Goal: Information Seeking & Learning: Learn about a topic

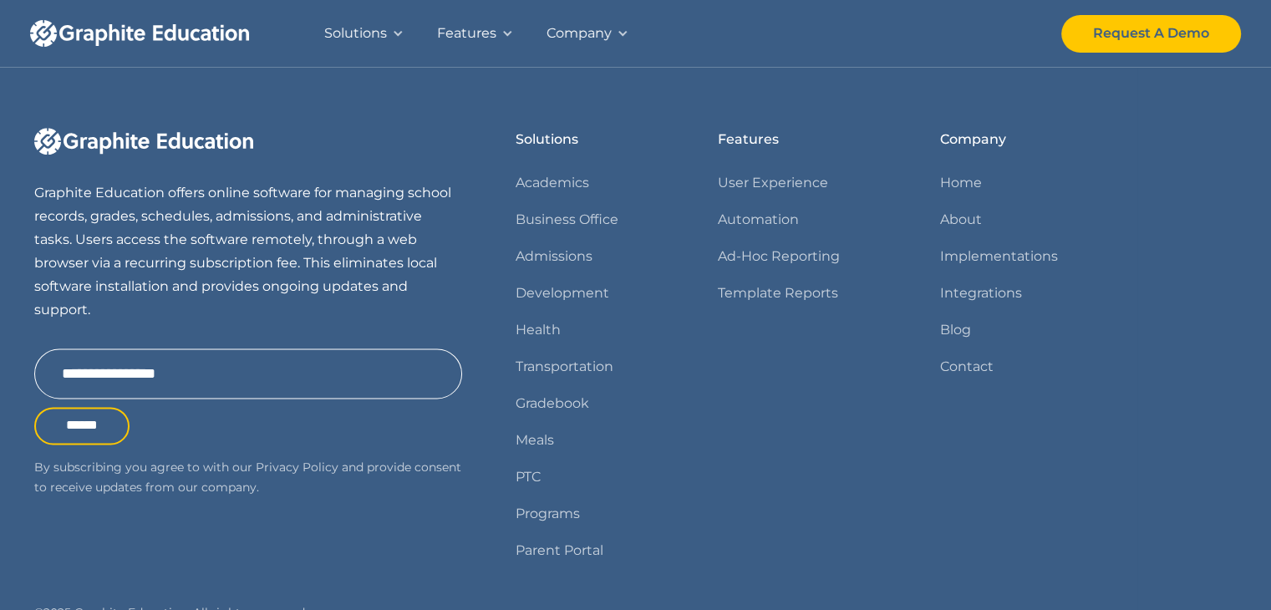
scroll to position [2175, 0]
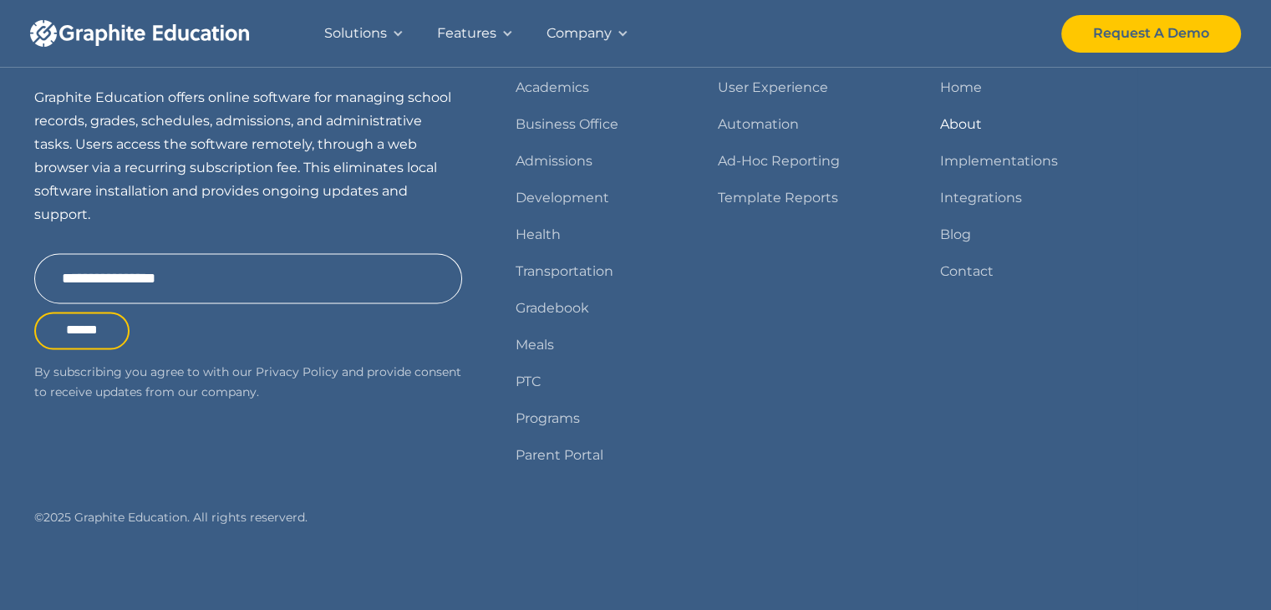
click at [971, 120] on link "About" at bounding box center [961, 124] width 42 height 23
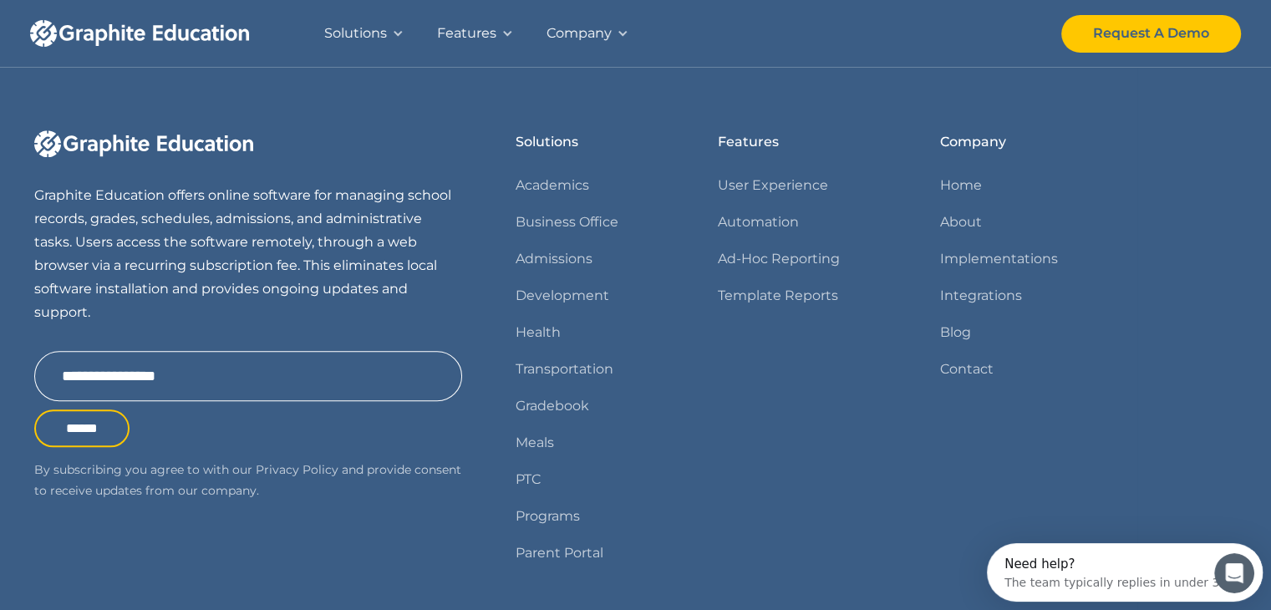
scroll to position [1688, 0]
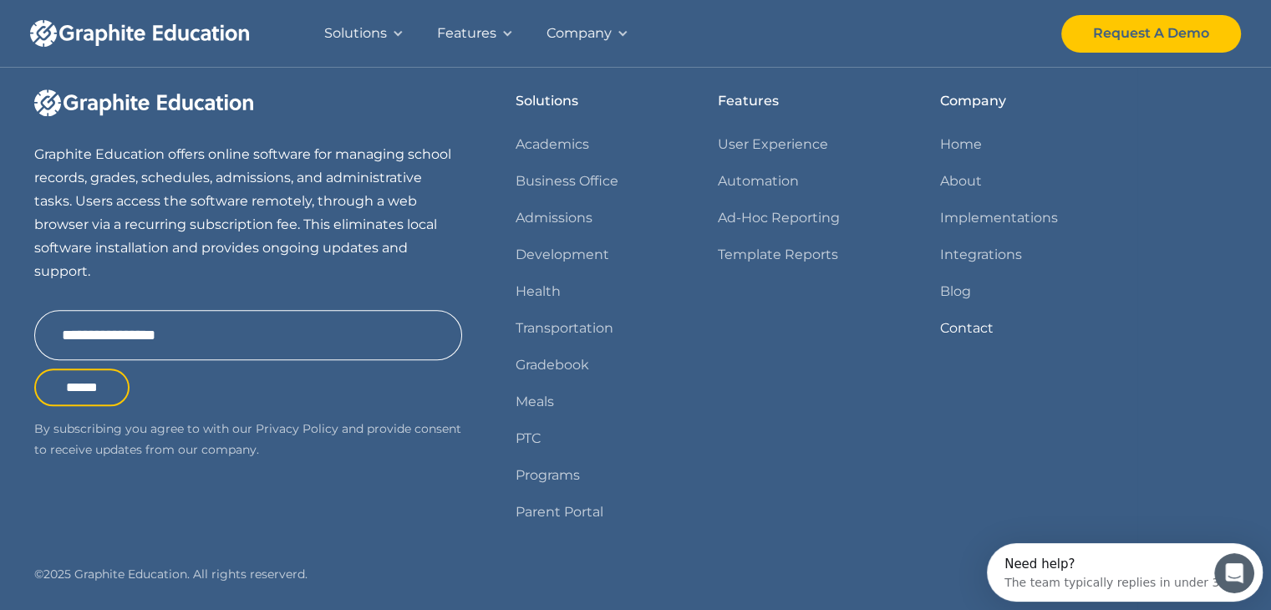
click at [944, 340] on link "Contact" at bounding box center [966, 328] width 53 height 23
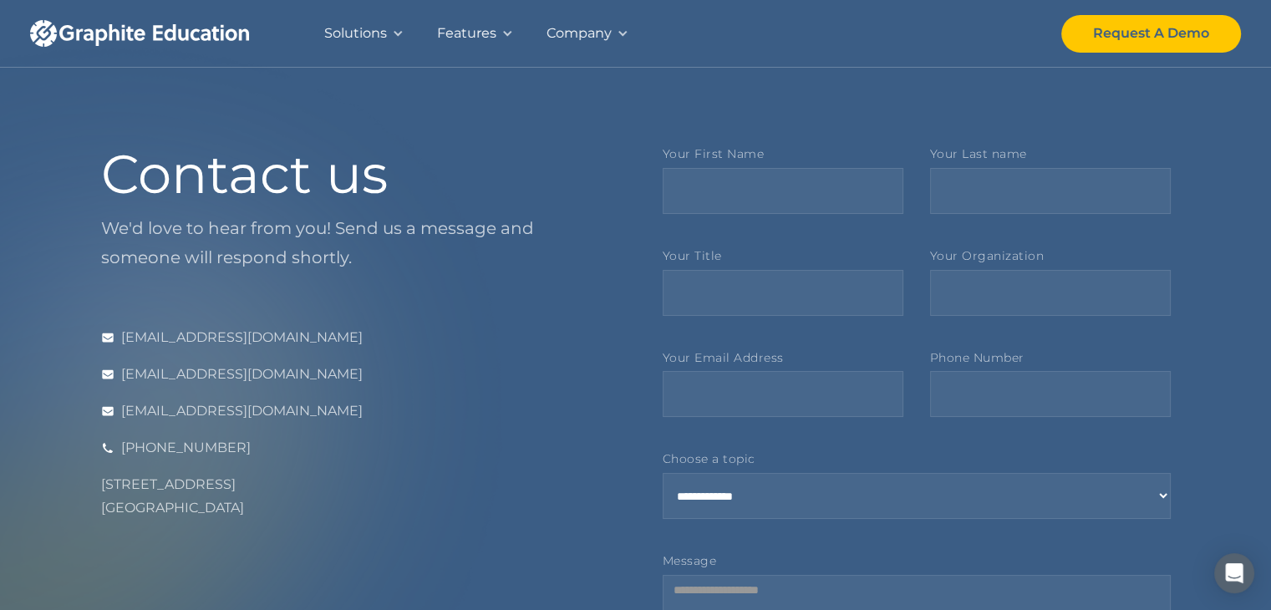
click at [378, 34] on div "Solutions" at bounding box center [355, 33] width 63 height 23
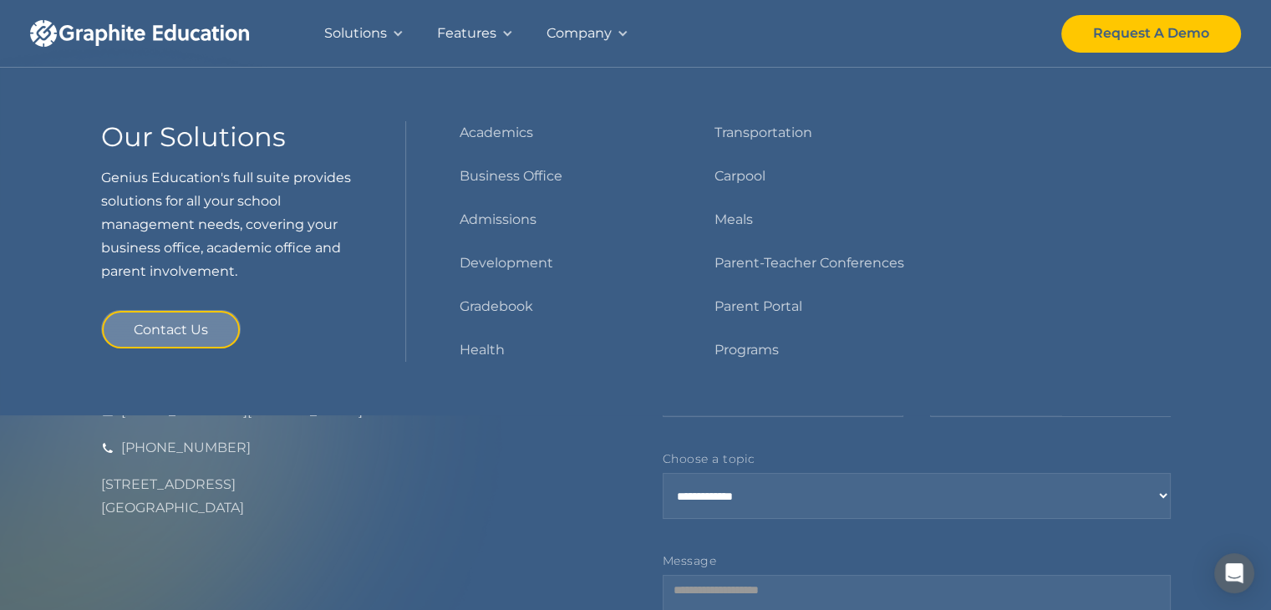
click at [594, 38] on div "Company" at bounding box center [579, 33] width 65 height 23
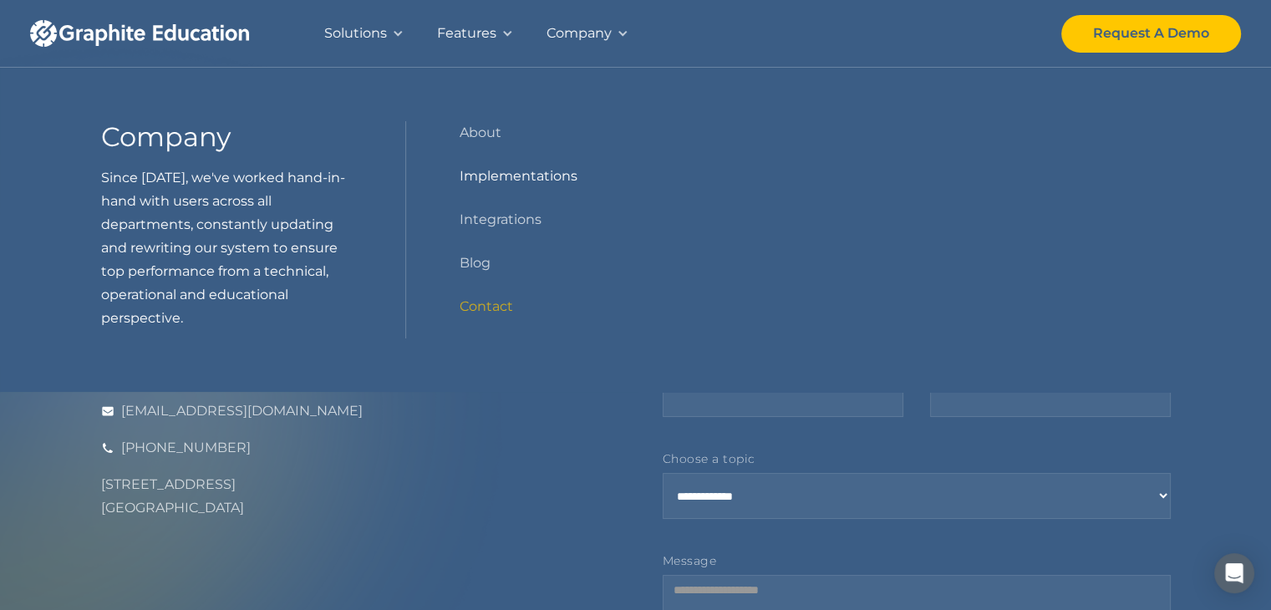
click at [518, 175] on link "Implementations" at bounding box center [519, 176] width 118 height 23
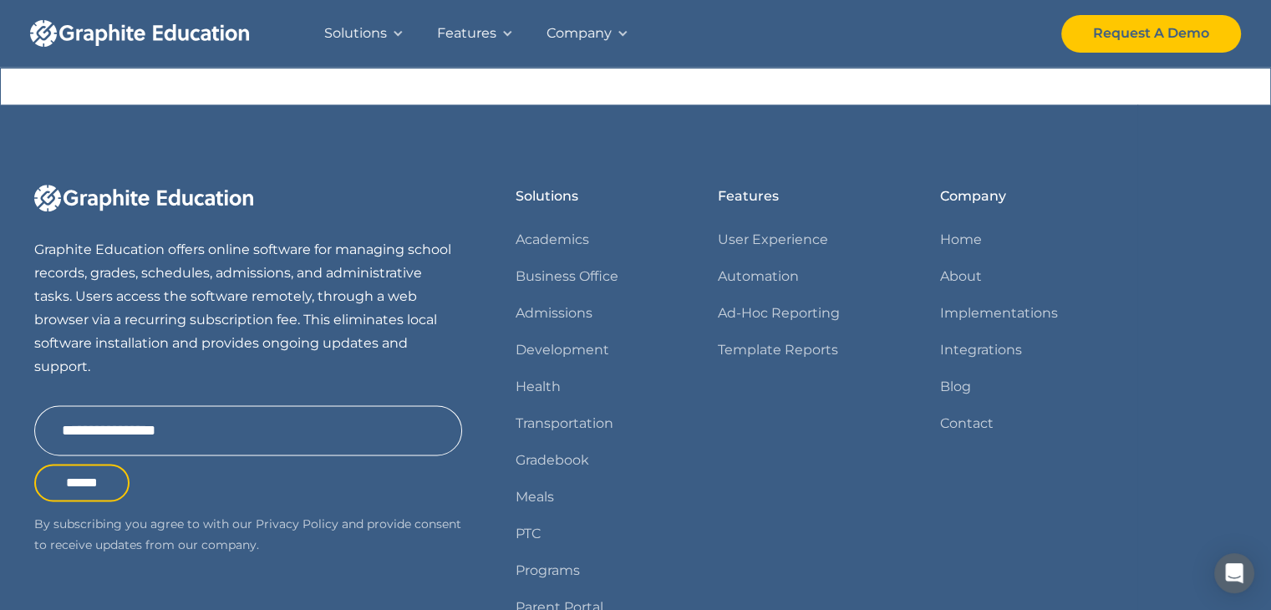
scroll to position [2145, 0]
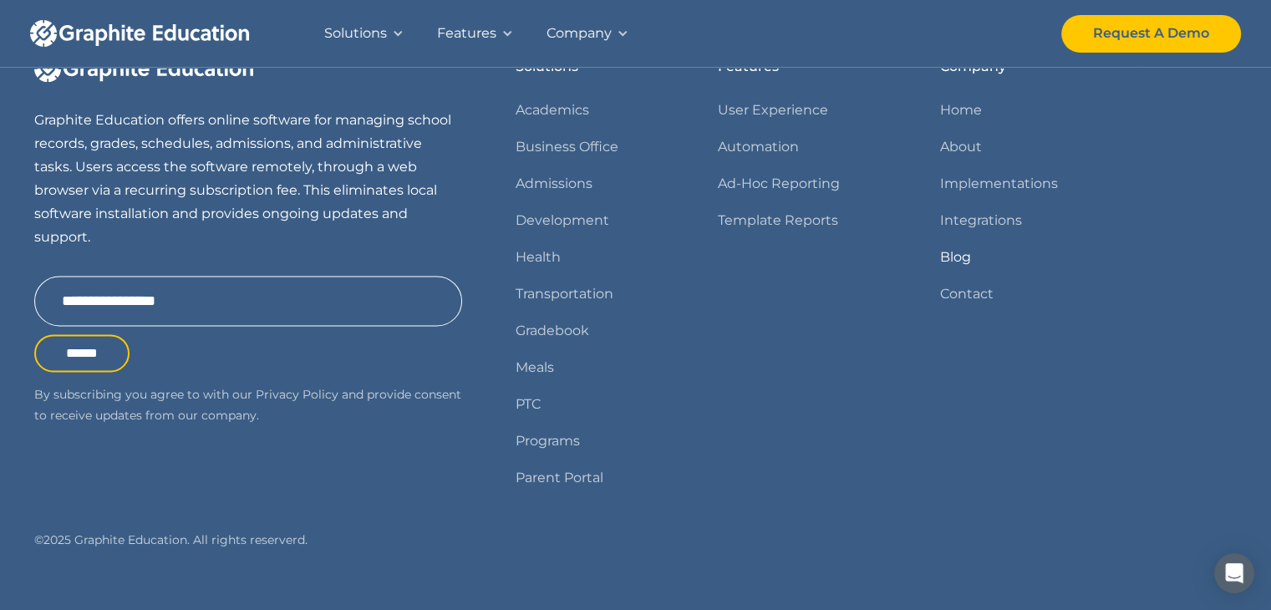
click at [962, 246] on link "Blog" at bounding box center [955, 257] width 31 height 23
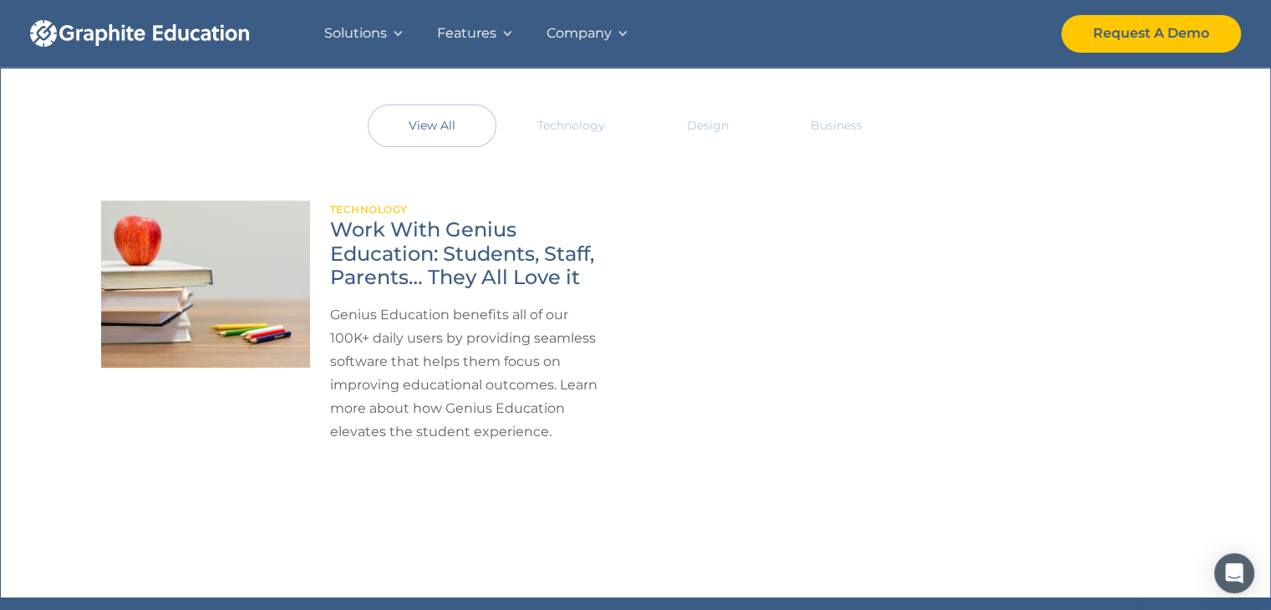
scroll to position [585, 0]
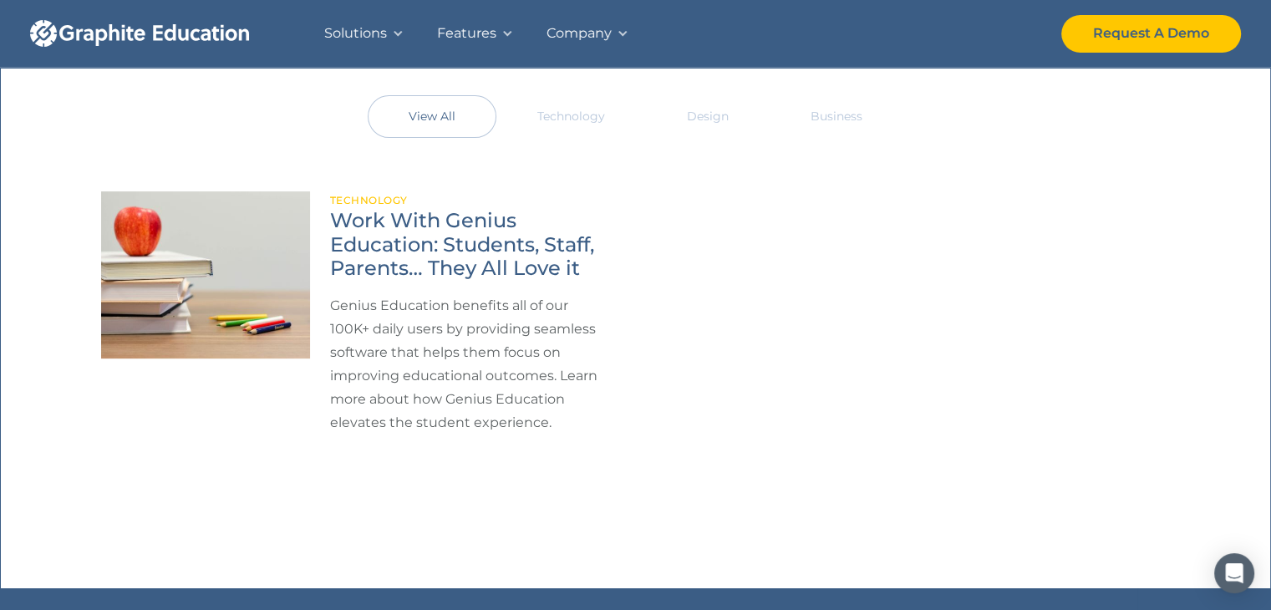
click at [611, 23] on div "Company" at bounding box center [587, 33] width 115 height 67
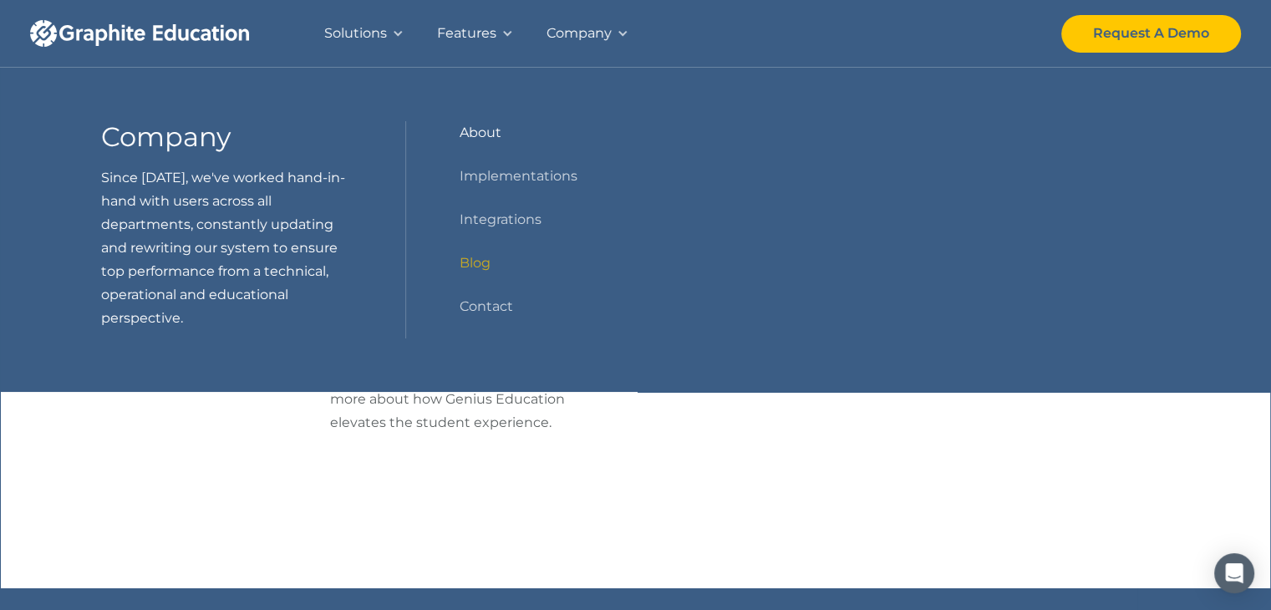
click at [495, 130] on link "About" at bounding box center [481, 132] width 42 height 23
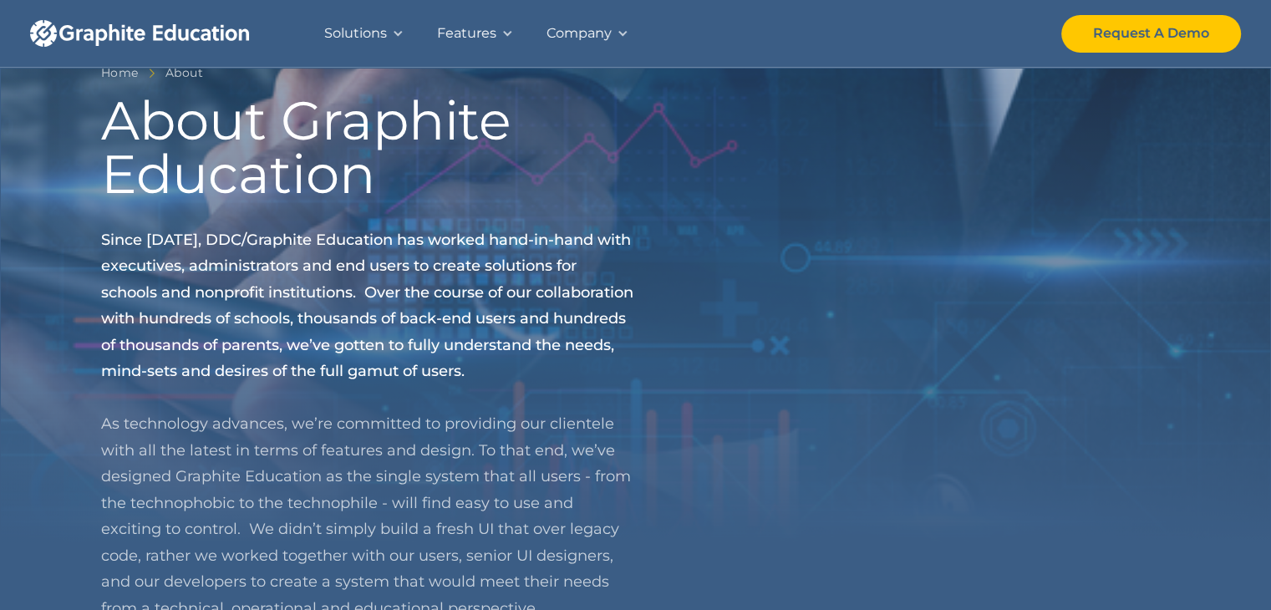
scroll to position [251, 0]
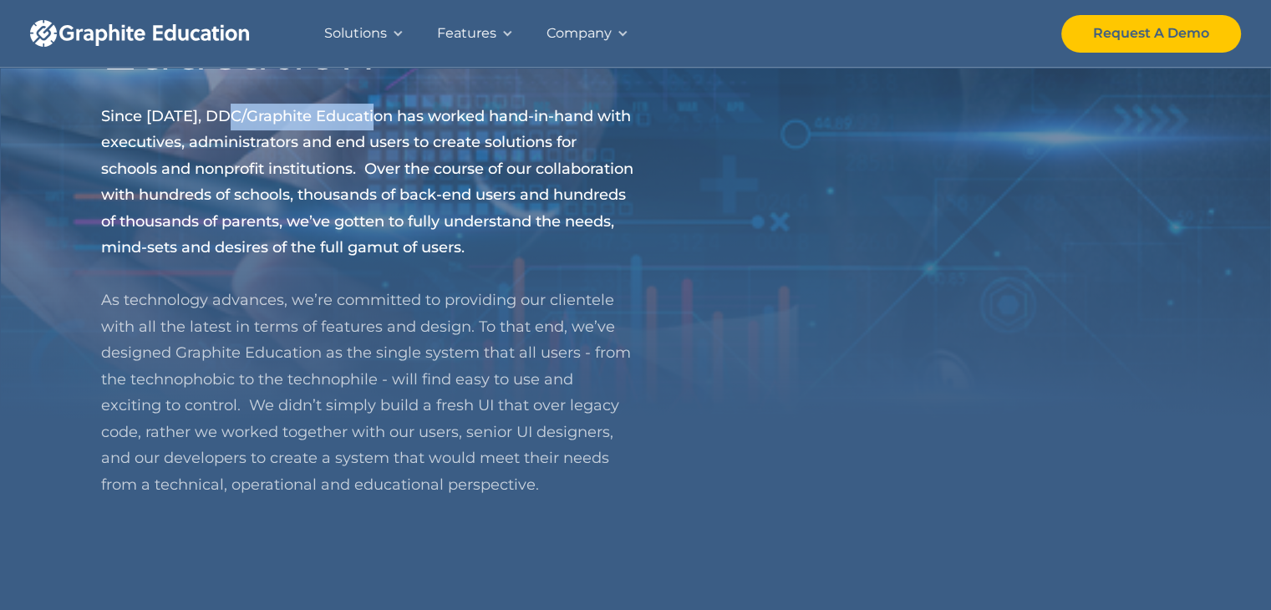
drag, startPoint x: 227, startPoint y: 120, endPoint x: 375, endPoint y: 121, distance: 147.9
click at [375, 121] on span "Since [DATE], DDC/Graphite Education has worked hand-in-hand with executives, a…" at bounding box center [367, 182] width 532 height 150
click at [197, 118] on span "Since [DATE], DDC/Graphite Education has worked hand-in-hand with executives, a…" at bounding box center [367, 182] width 532 height 150
copy span "DDC"
